Goal: Find specific page/section: Find specific page/section

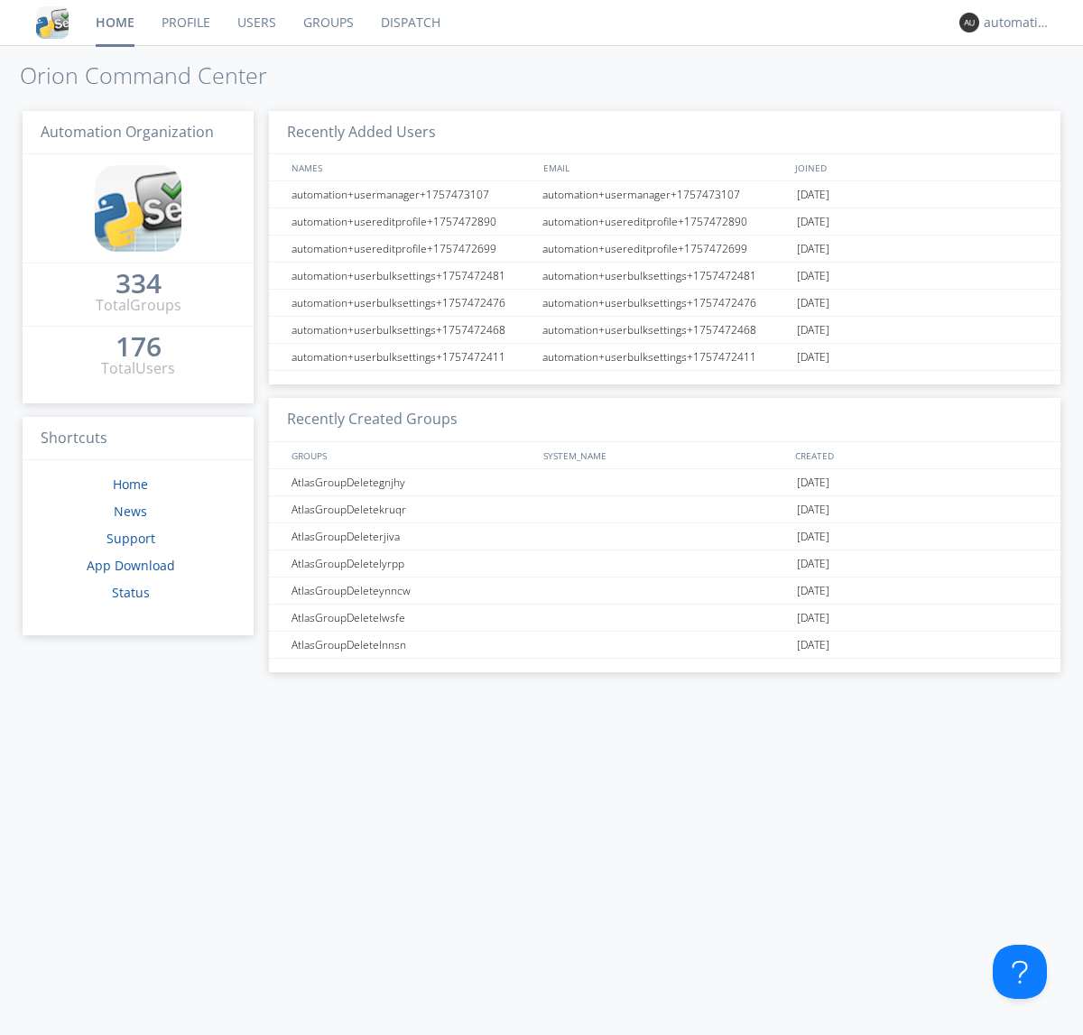
click at [409, 23] on link "Dispatch" at bounding box center [410, 22] width 87 height 45
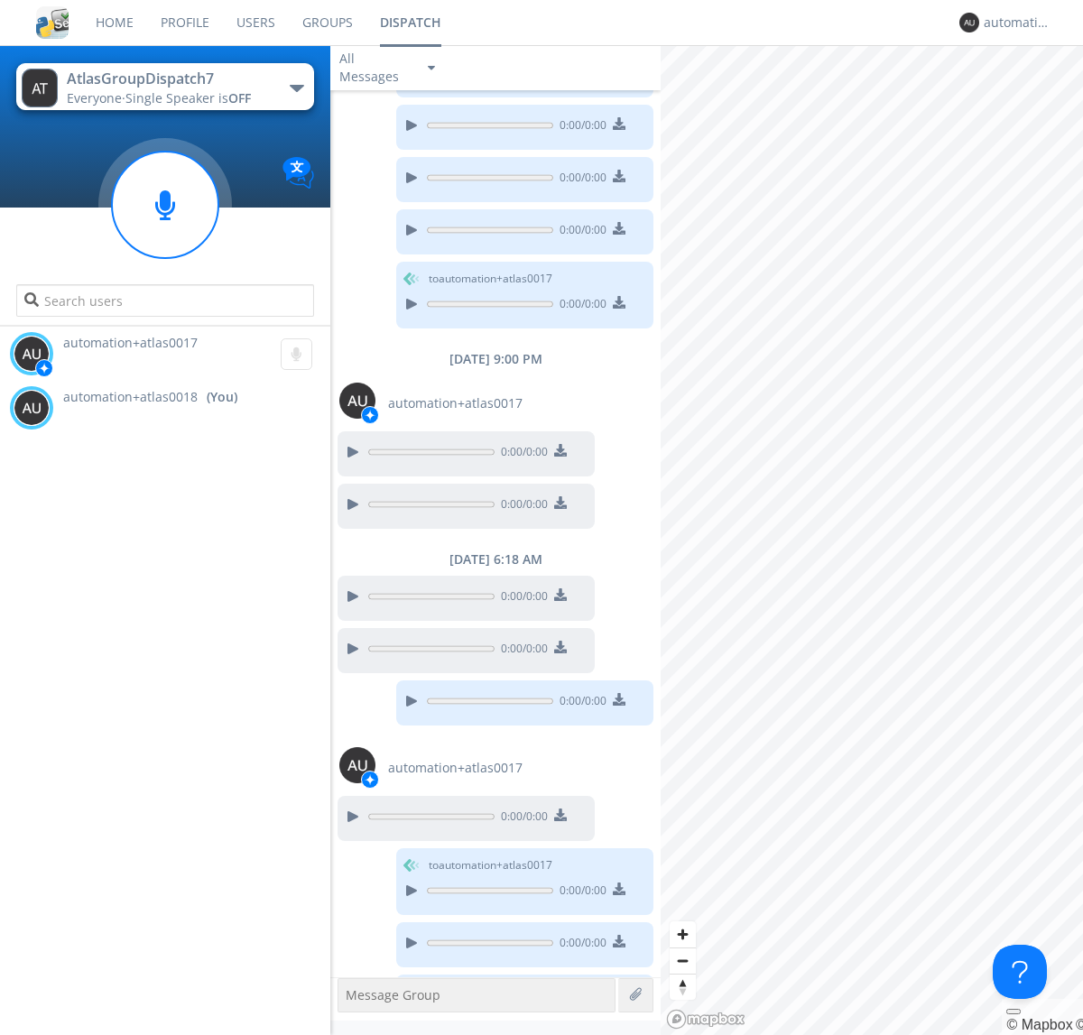
scroll to position [698, 0]
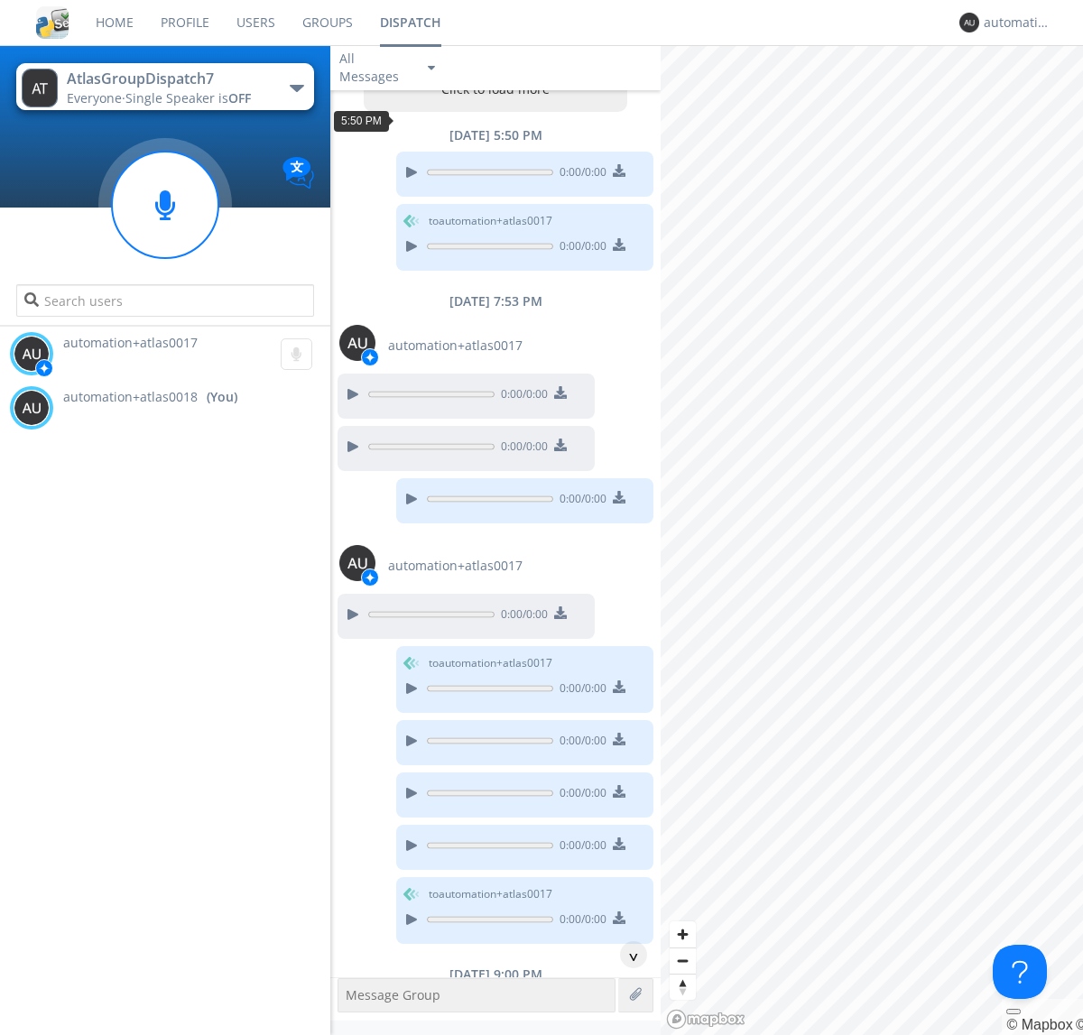
scroll to position [87, 0]
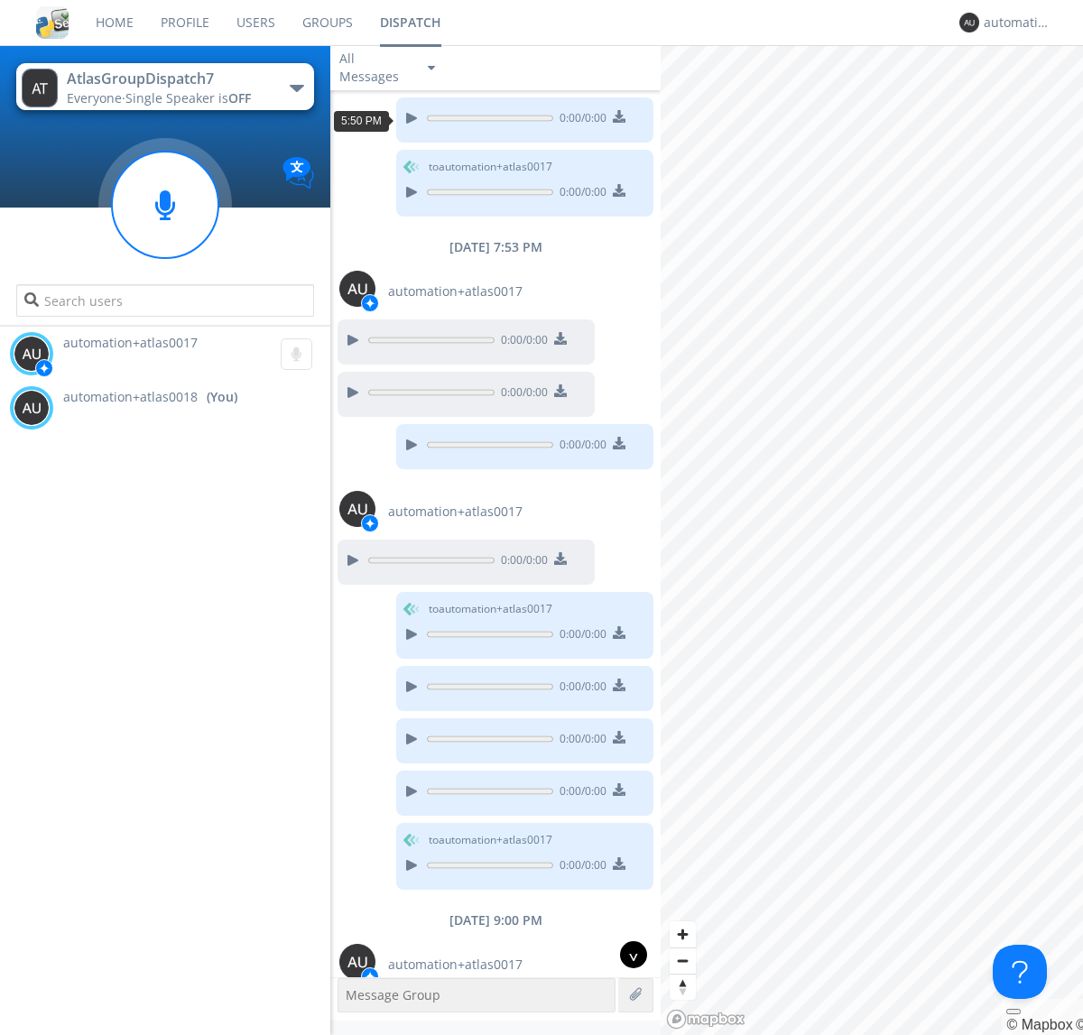
click at [626, 955] on div "^" at bounding box center [633, 954] width 27 height 27
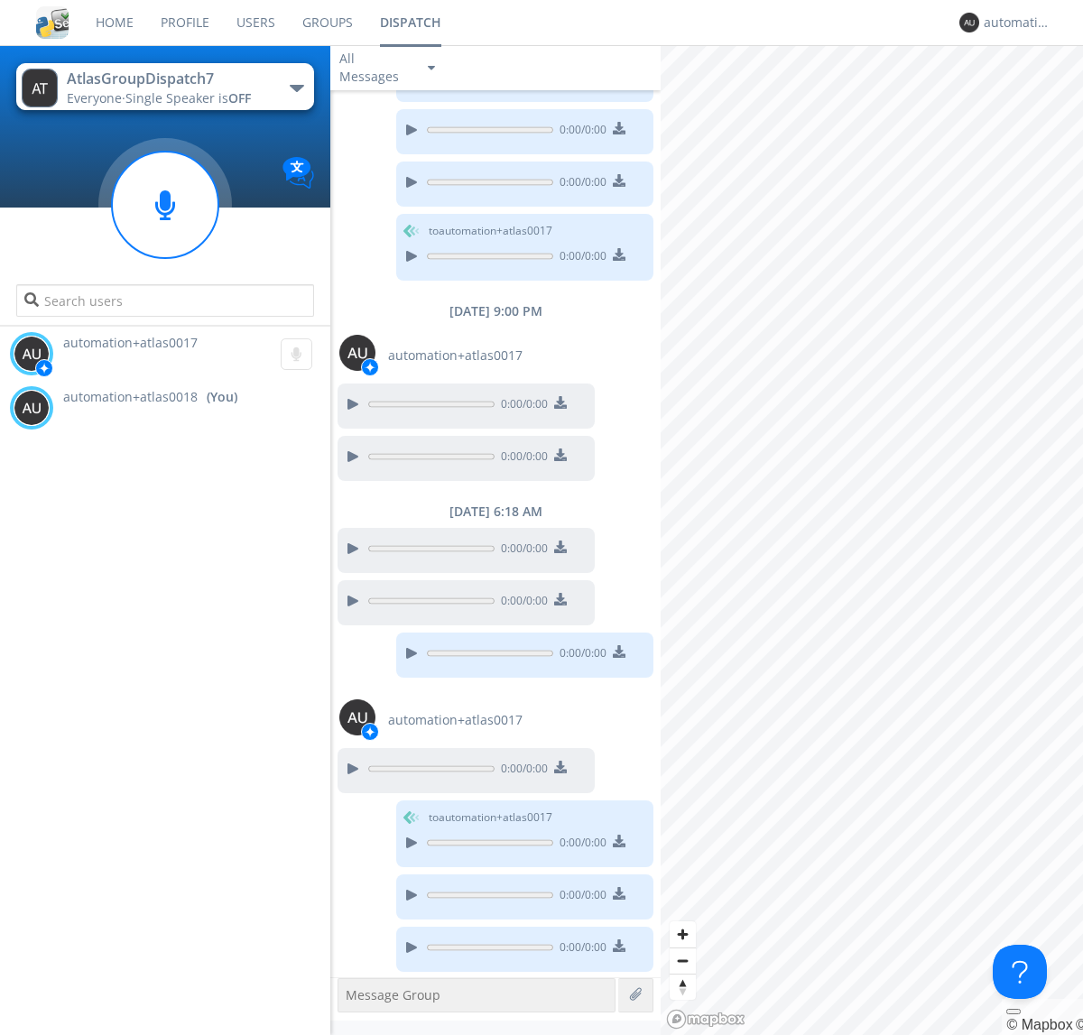
scroll to position [698, 0]
click at [289, 354] on g at bounding box center [297, 354] width 32 height 32
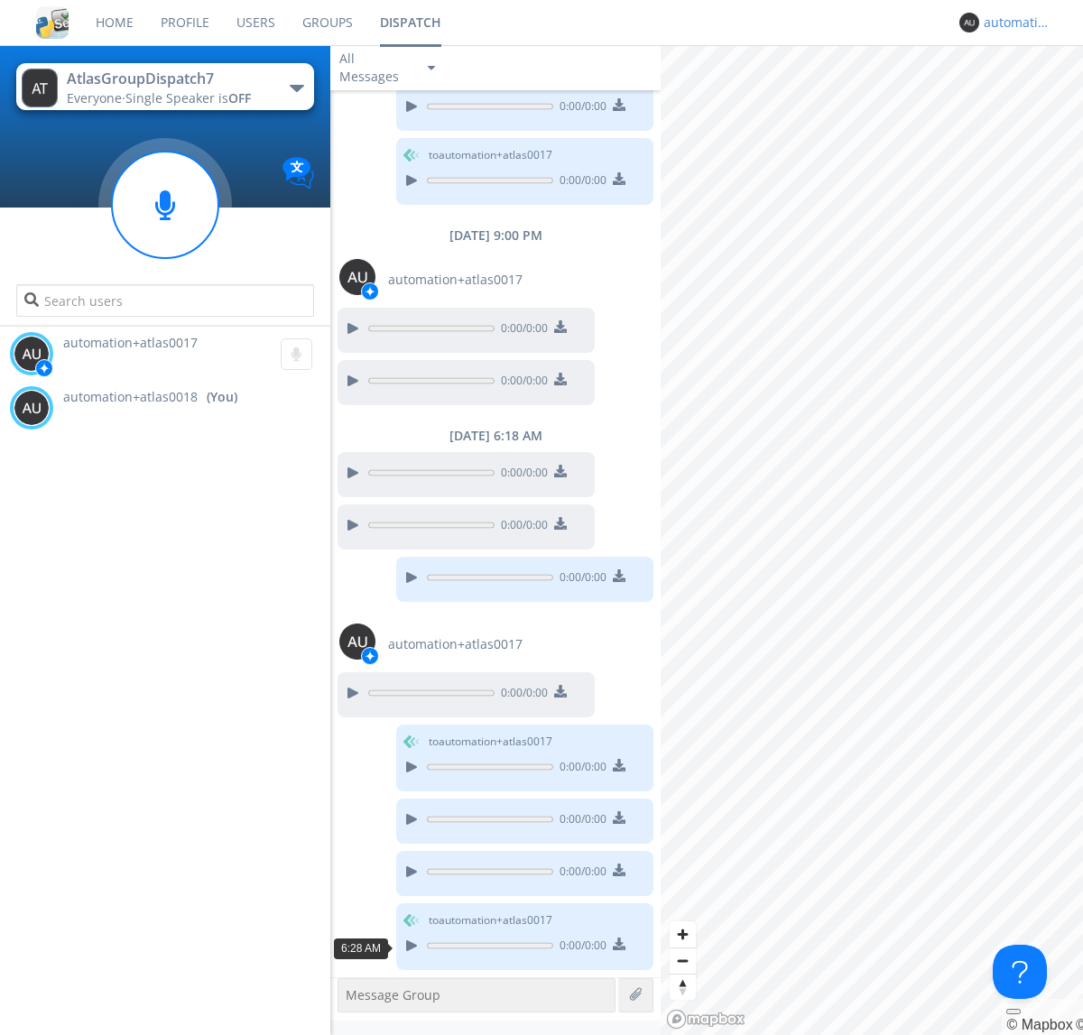
click at [1013, 23] on div "automation+atlas0018" at bounding box center [1018, 23] width 68 height 18
